Goal: Task Accomplishment & Management: Use online tool/utility

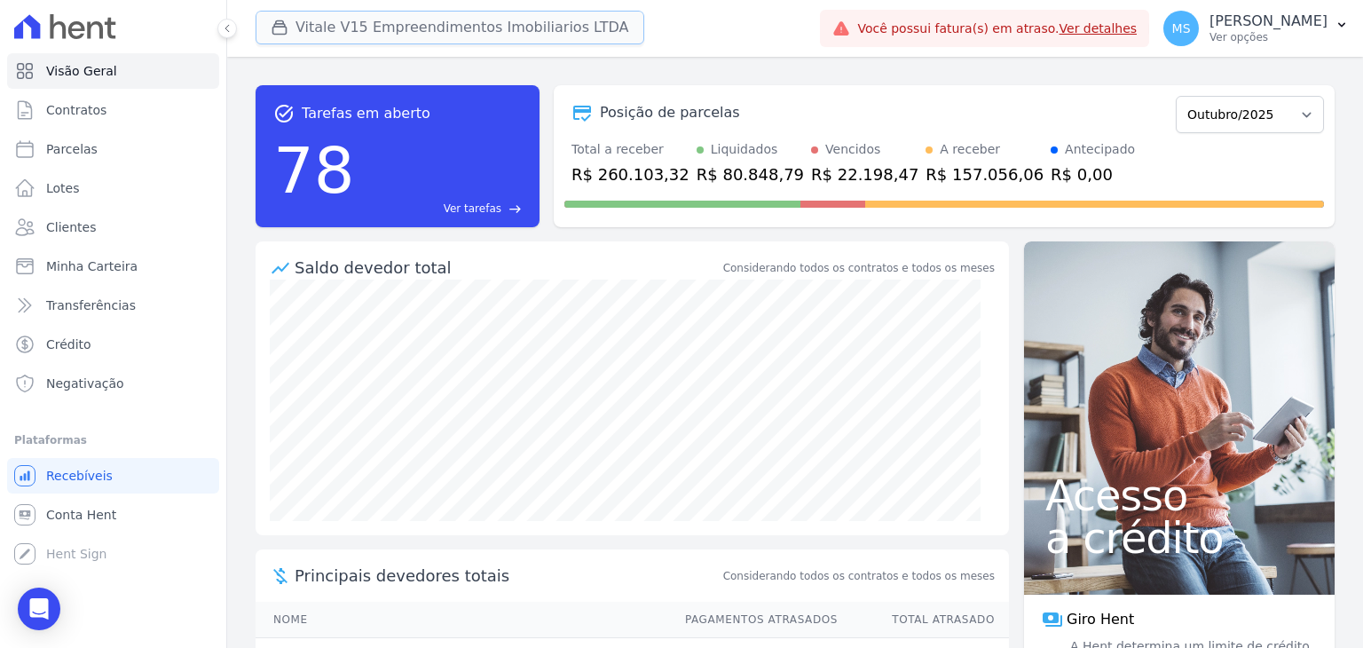
click at [372, 25] on button "Vitale V15 Empreendimentos Imobiliarios LTDA" at bounding box center [449, 28] width 389 height 34
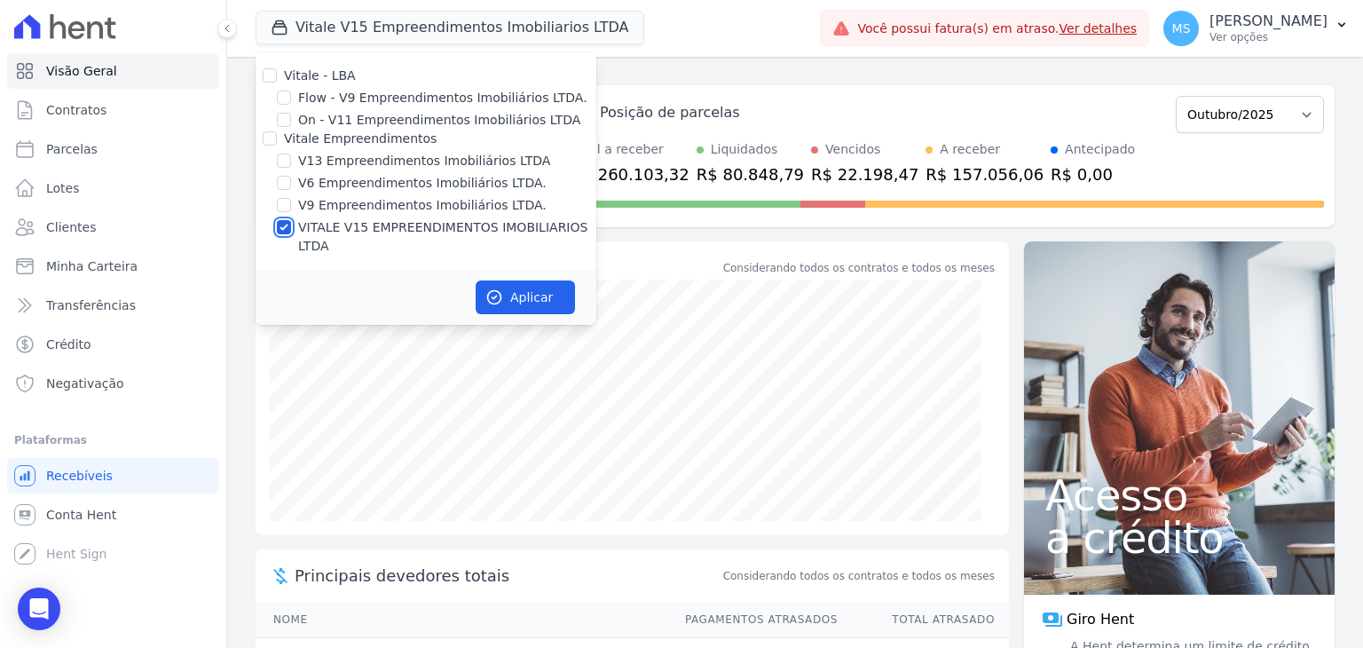
click at [284, 227] on input "VITALE V15 EMPREENDIMENTOS IMOBILIARIOS LTDA" at bounding box center [284, 227] width 14 height 14
checkbox input "false"
click at [283, 157] on input "V13 Empreendimentos Imobiliários LTDA" at bounding box center [284, 160] width 14 height 14
checkbox input "true"
click at [529, 280] on button "Aplicar" at bounding box center [524, 297] width 99 height 34
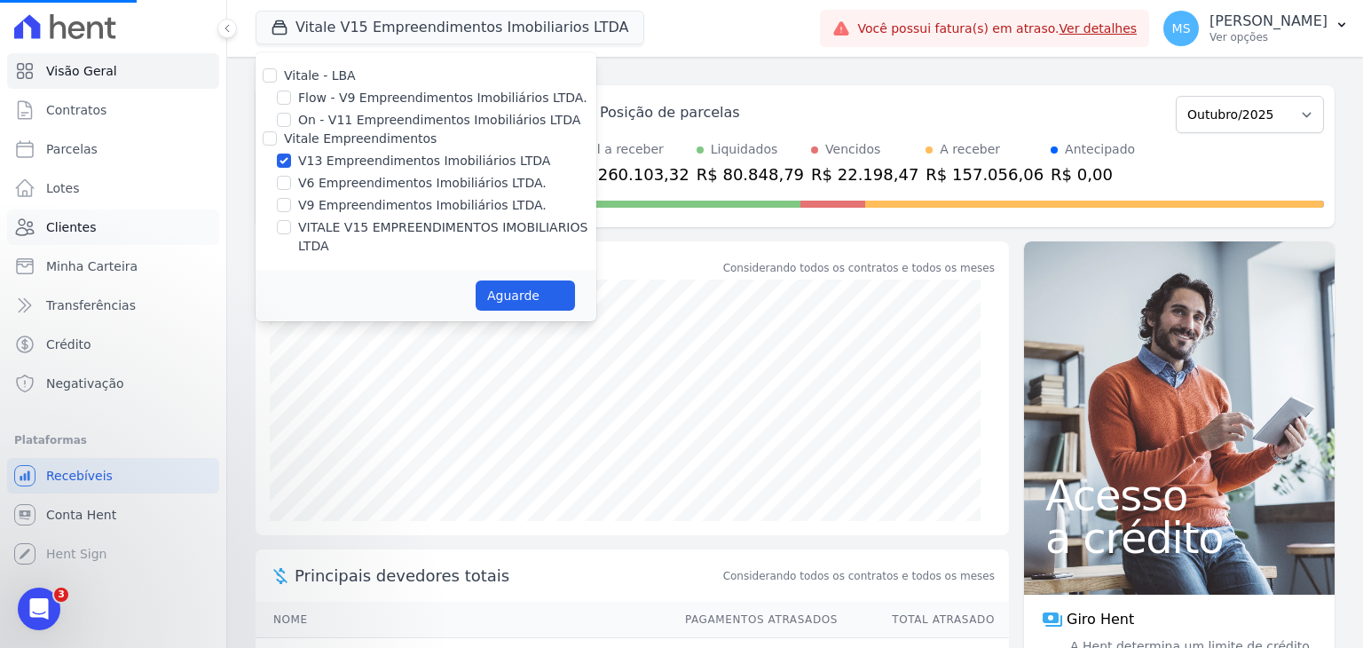
click at [78, 227] on span "Clientes" at bounding box center [71, 227] width 50 height 18
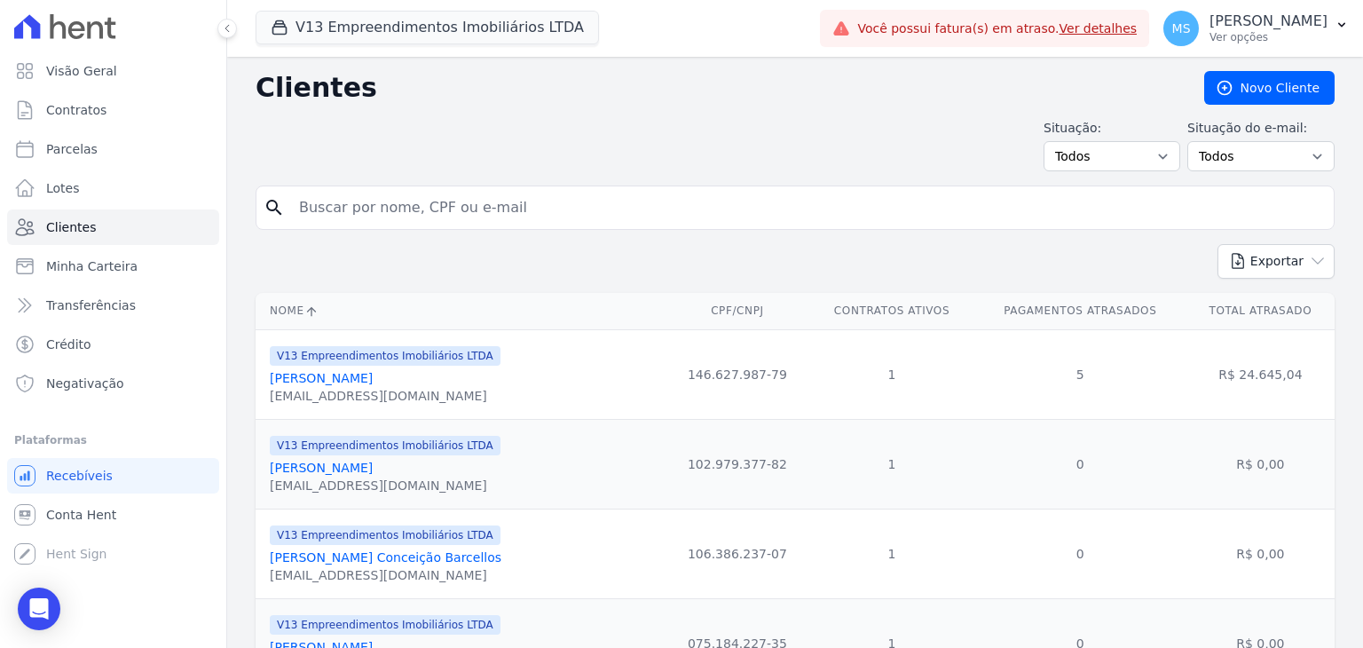
click at [348, 211] on input "search" at bounding box center [807, 207] width 1038 height 35
type input "[PERSON_NAME]"
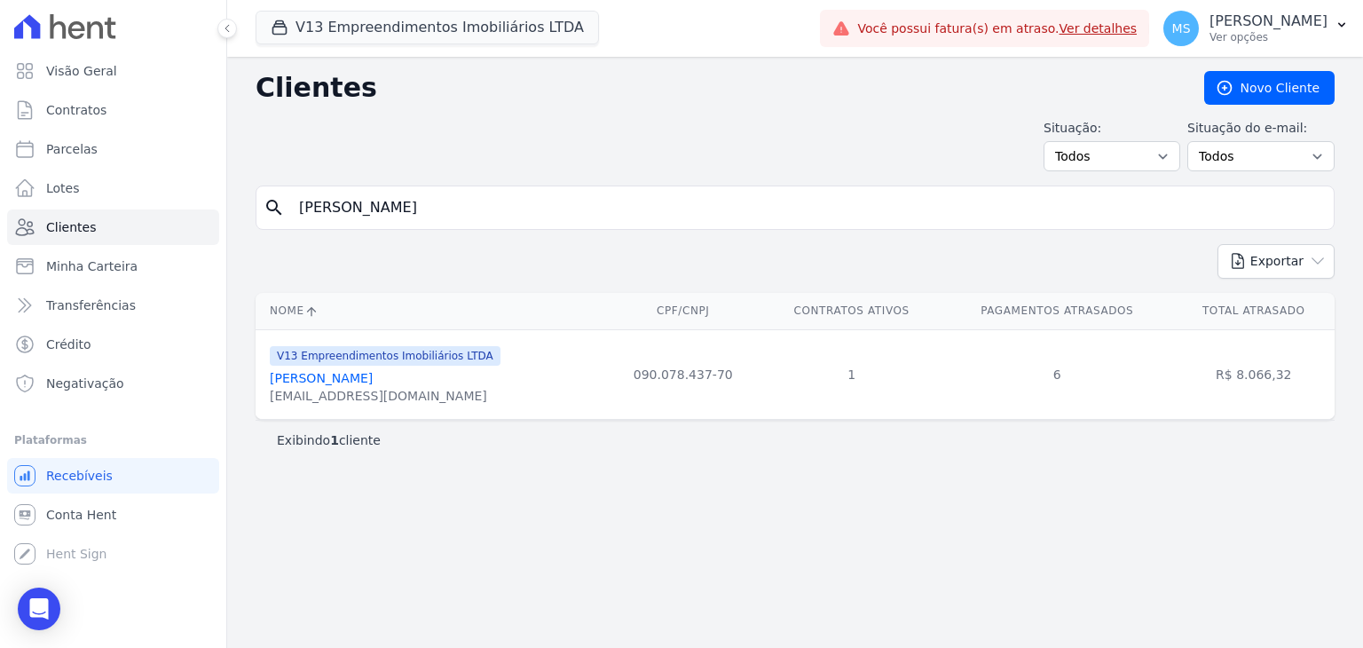
click at [373, 379] on link "[PERSON_NAME]" at bounding box center [321, 378] width 103 height 14
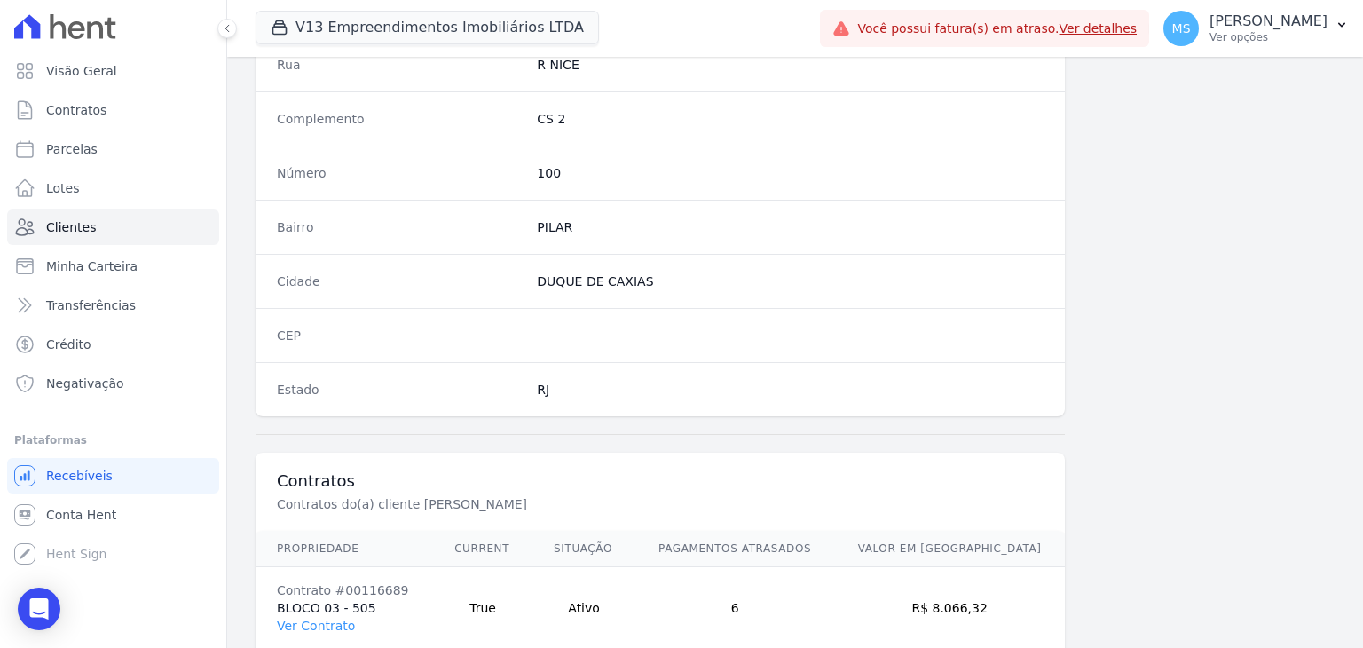
scroll to position [1007, 0]
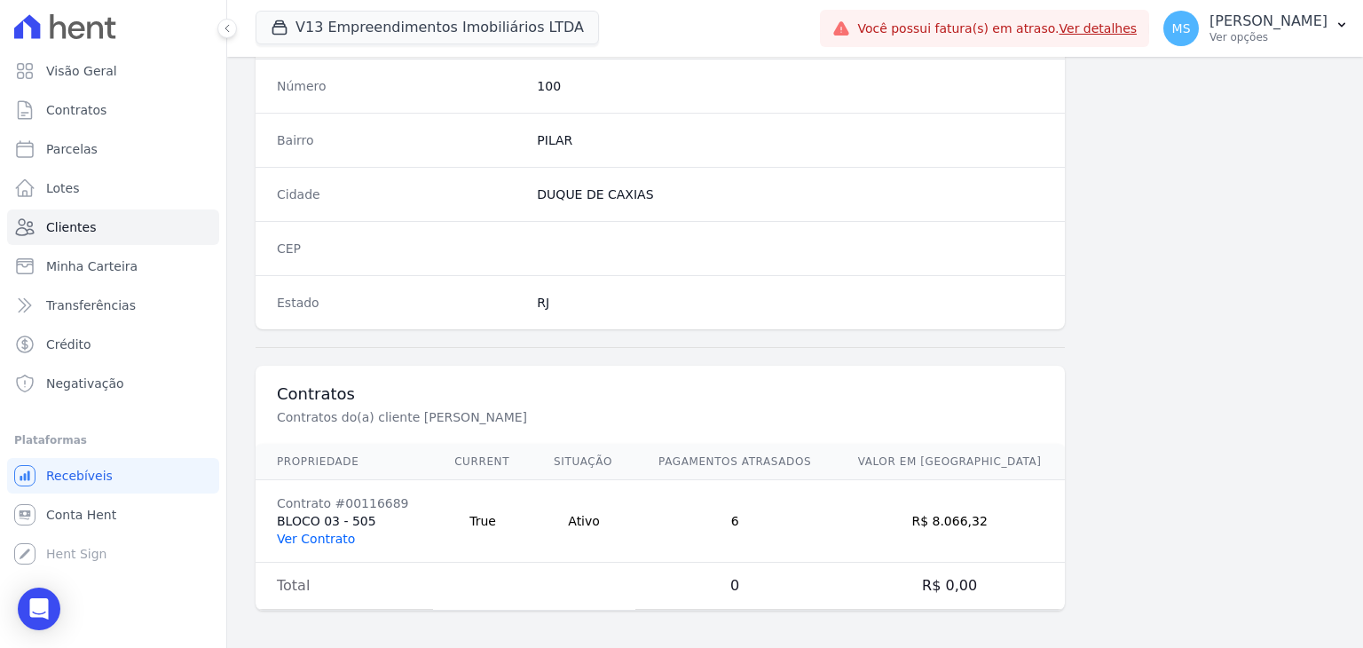
click at [333, 531] on link "Ver Contrato" at bounding box center [316, 538] width 78 height 14
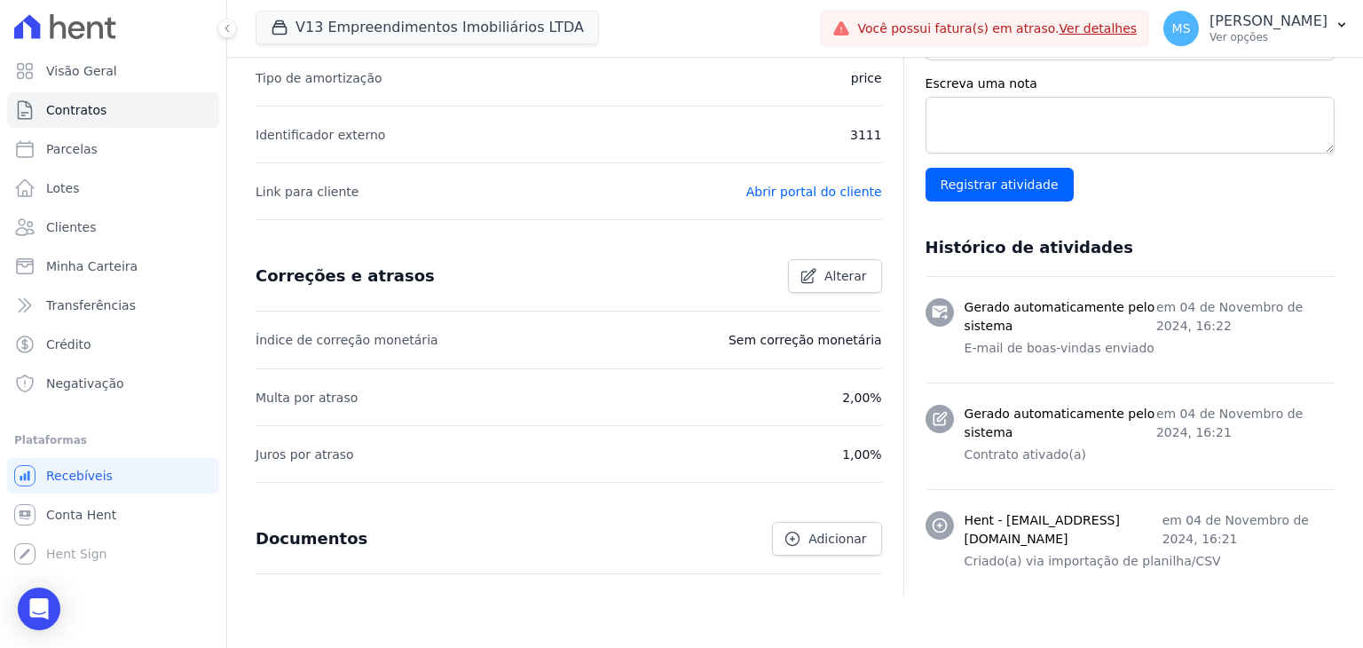
scroll to position [89, 0]
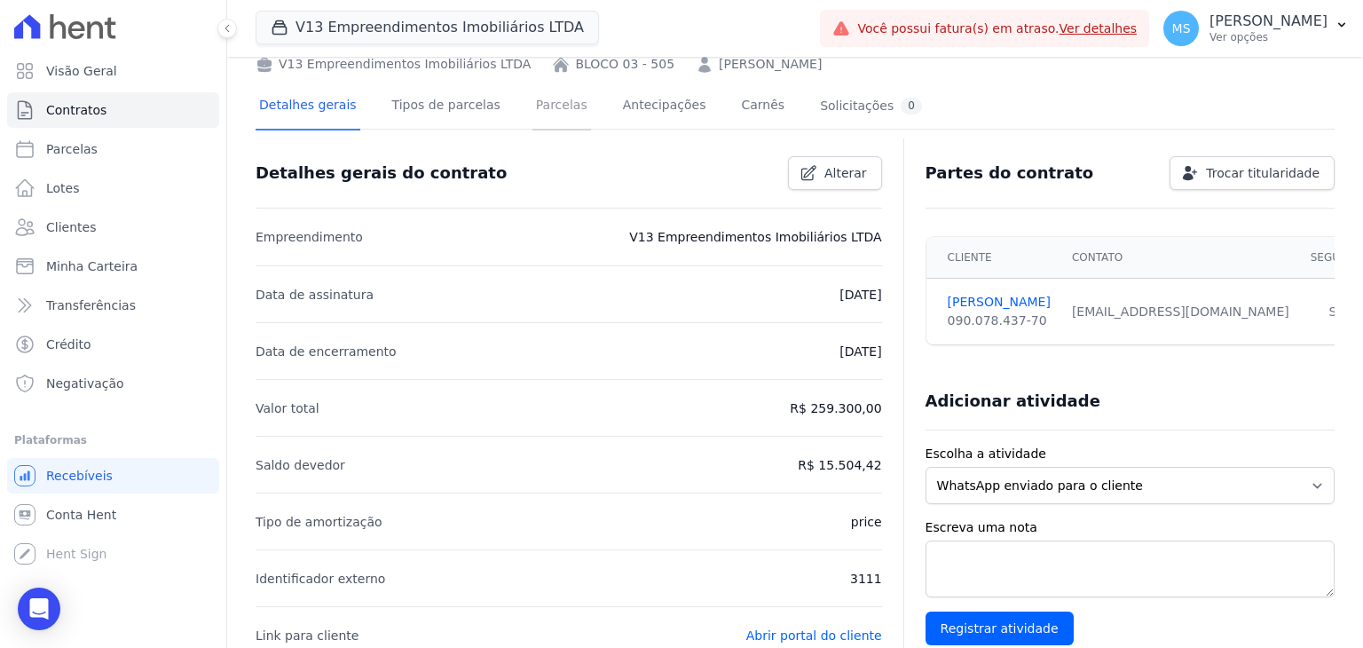
click at [532, 110] on link "Parcelas" at bounding box center [561, 106] width 59 height 47
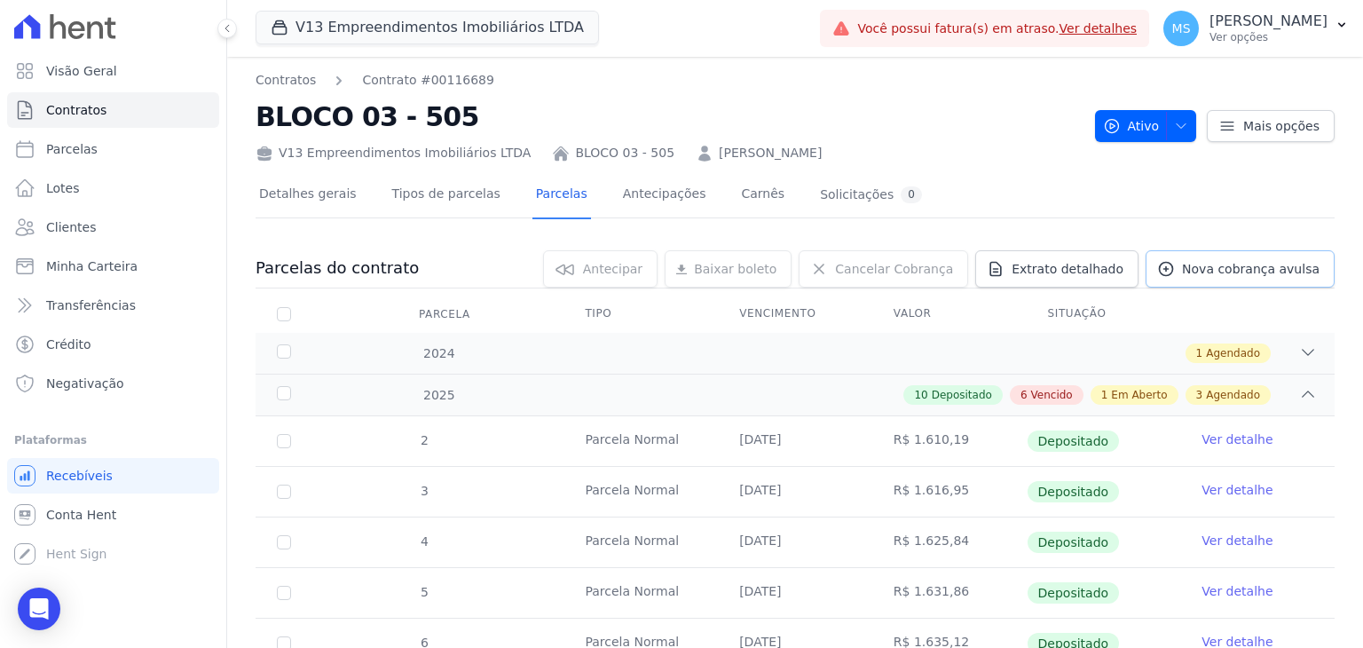
click at [1217, 271] on span "Nova cobrança avulsa" at bounding box center [1250, 269] width 137 height 18
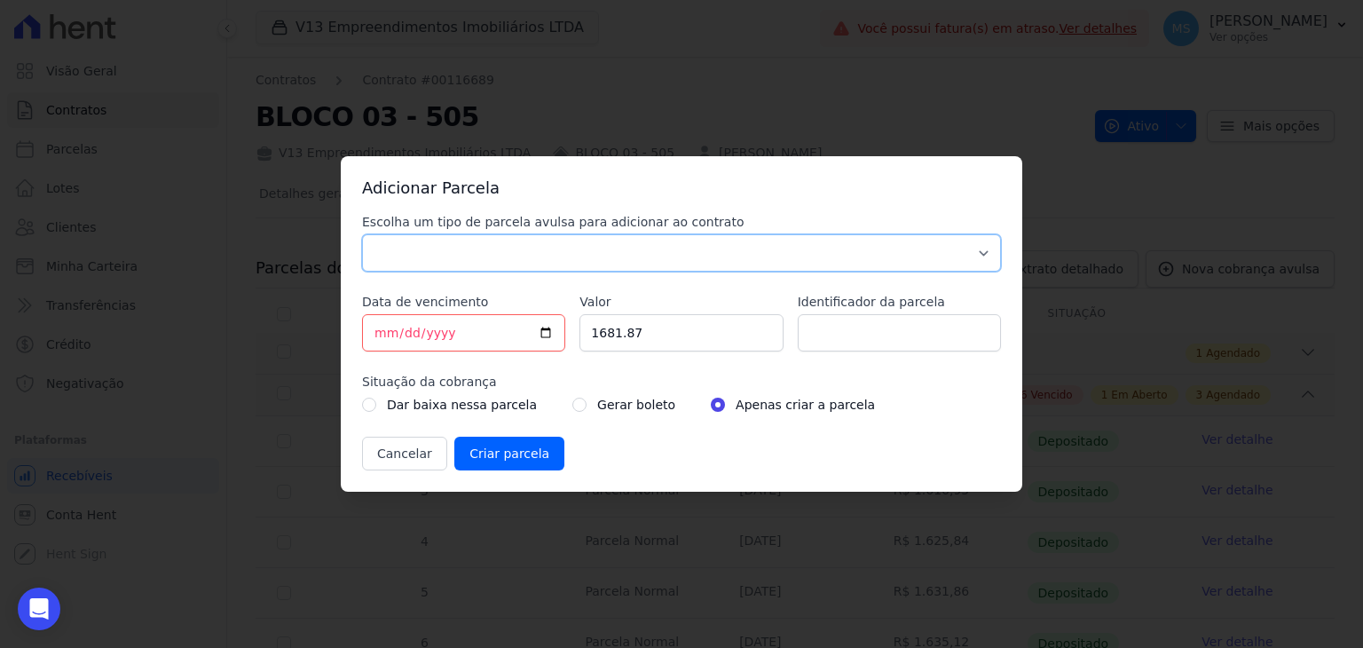
click at [482, 255] on select "Parcela Normal Sinal Caução Intercalada Chaves Pré Chaves Pós Chaves Taxas Quit…" at bounding box center [681, 252] width 639 height 37
select select "others"
click at [362, 234] on select "Parcela Normal Sinal Caução Intercalada Chaves Pré Chaves Pós Chaves Taxas Quit…" at bounding box center [681, 252] width 639 height 37
click at [376, 330] on input "[DATE]" at bounding box center [463, 332] width 203 height 37
type input "[DATE]"
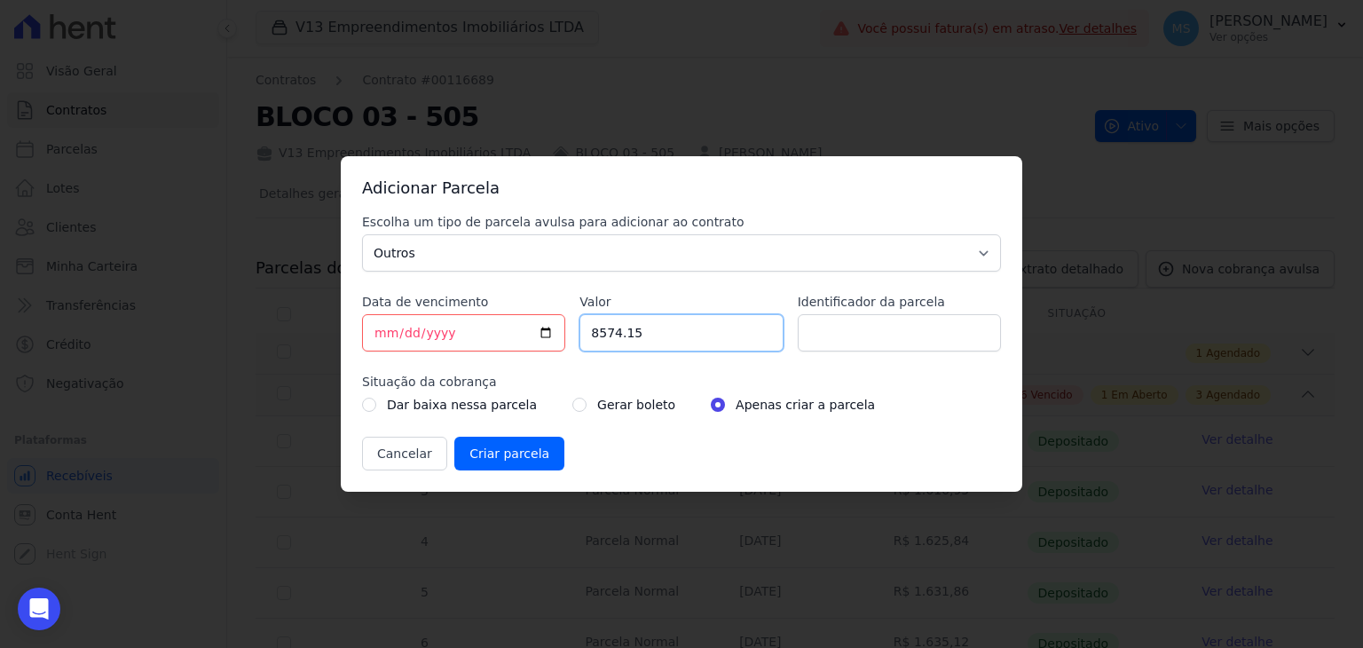
type input "8574.15"
type input "BOLETO AVULSO - LIGAÇÕES DEFINITIVAS"
click at [572, 401] on input "radio" at bounding box center [579, 404] width 14 height 14
radio input "true"
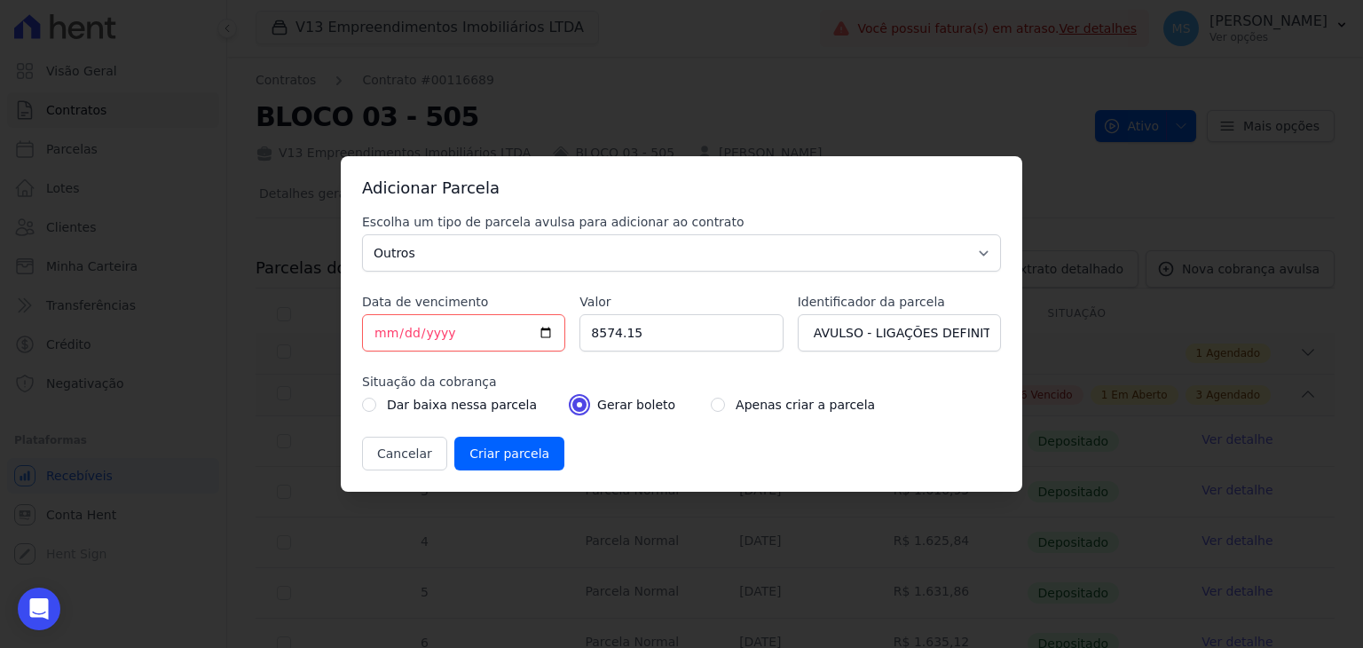
scroll to position [0, 0]
click at [496, 459] on input "Criar parcela" at bounding box center [509, 453] width 110 height 34
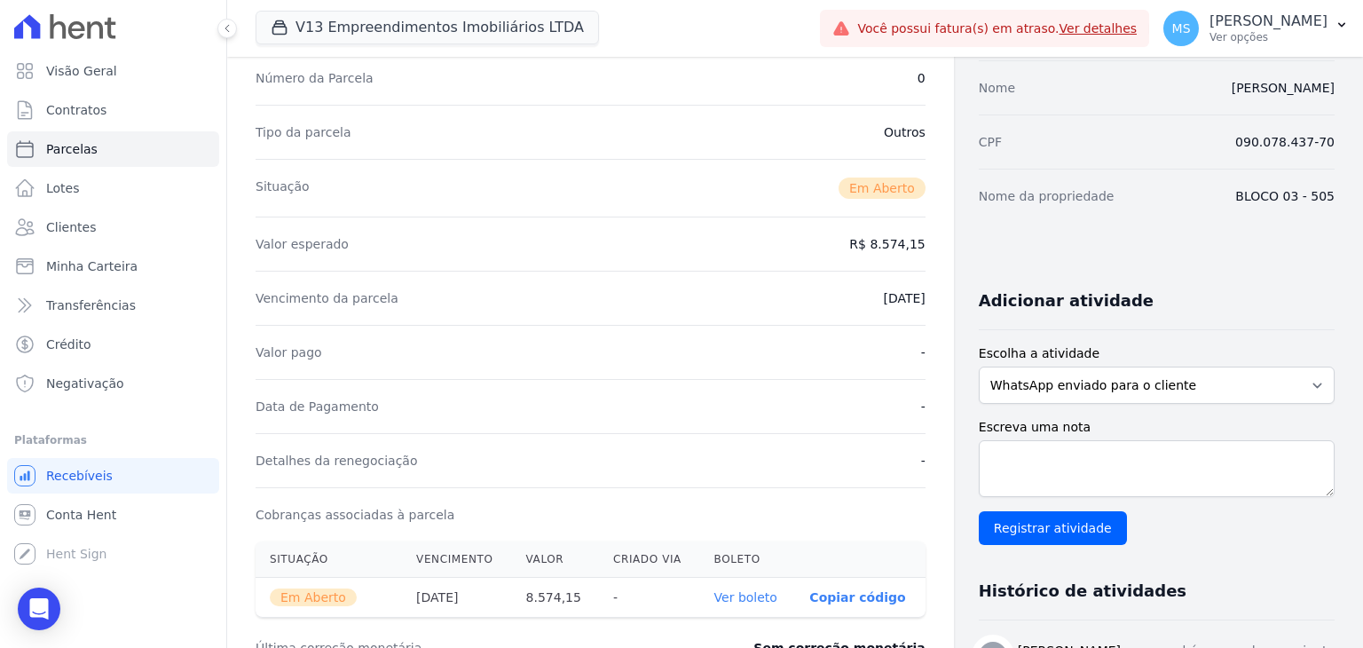
scroll to position [444, 0]
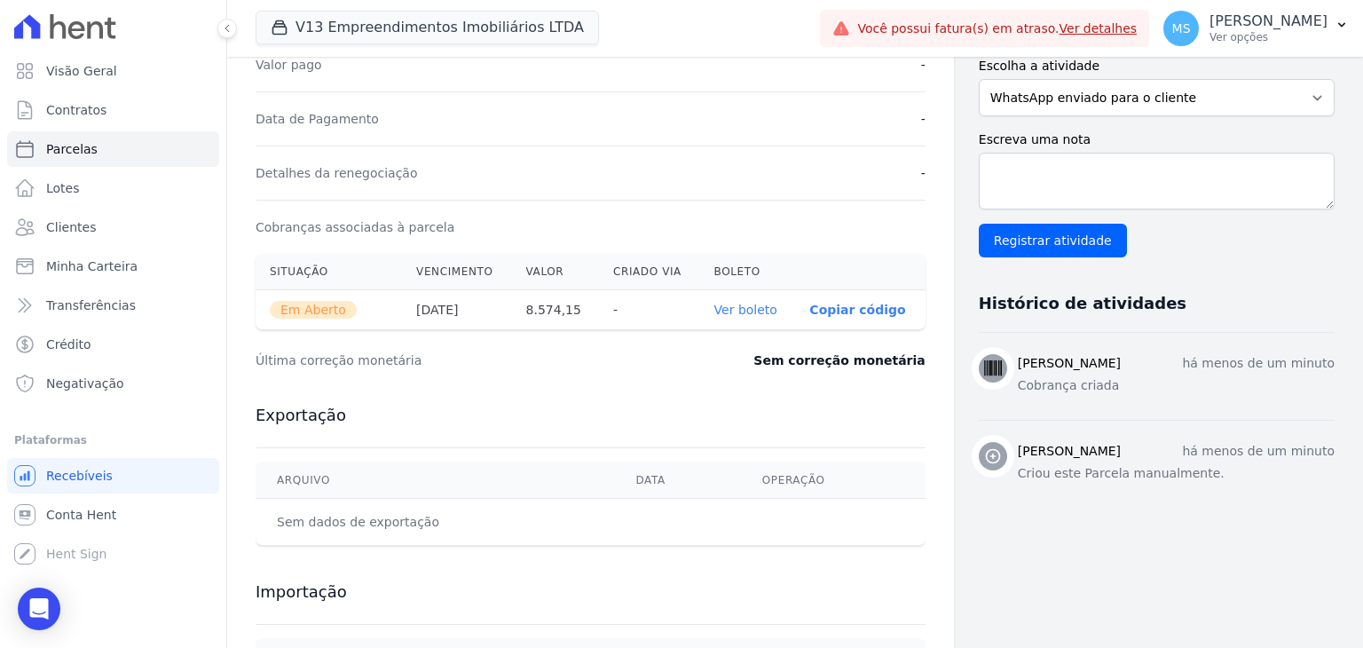
click at [731, 297] on th "Ver boleto" at bounding box center [748, 310] width 96 height 40
click at [740, 306] on link "Ver boleto" at bounding box center [745, 309] width 63 height 14
